Goal: Check status

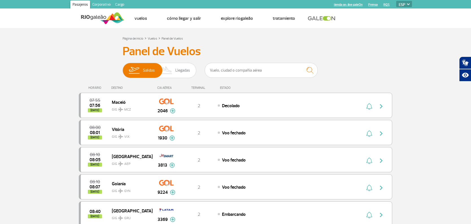
select select "es"
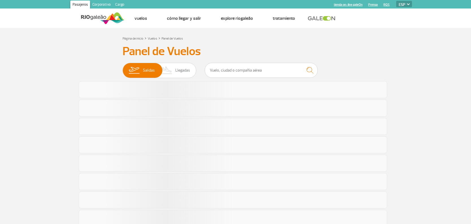
select select "es"
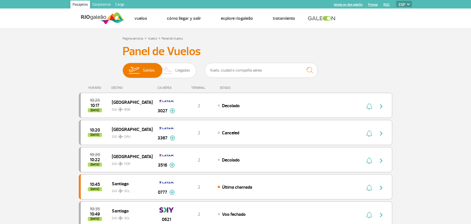
select select "es"
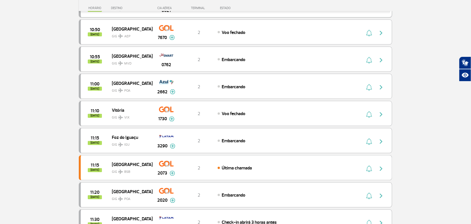
scroll to position [106, 0]
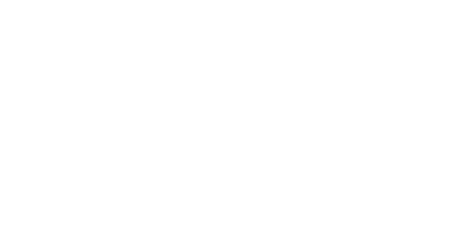
select select "es"
